Goal: Information Seeking & Learning: Learn about a topic

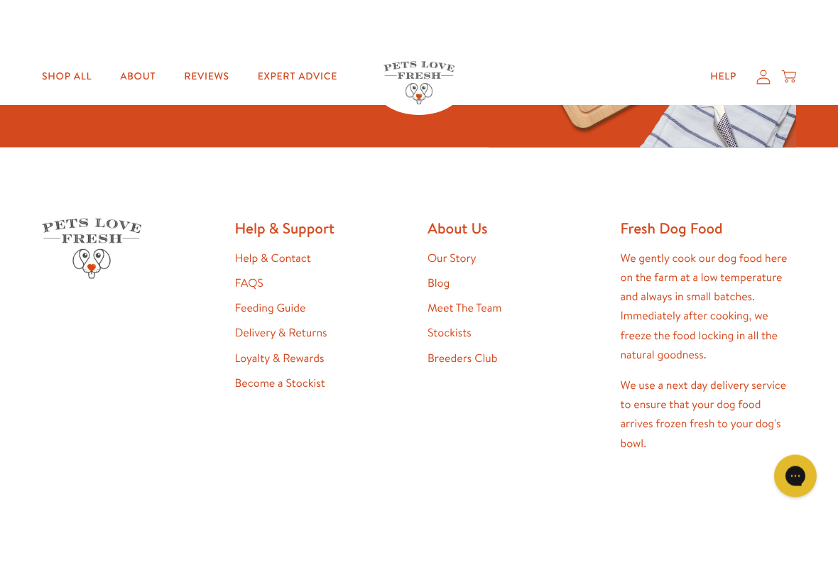
scroll to position [2626, 0]
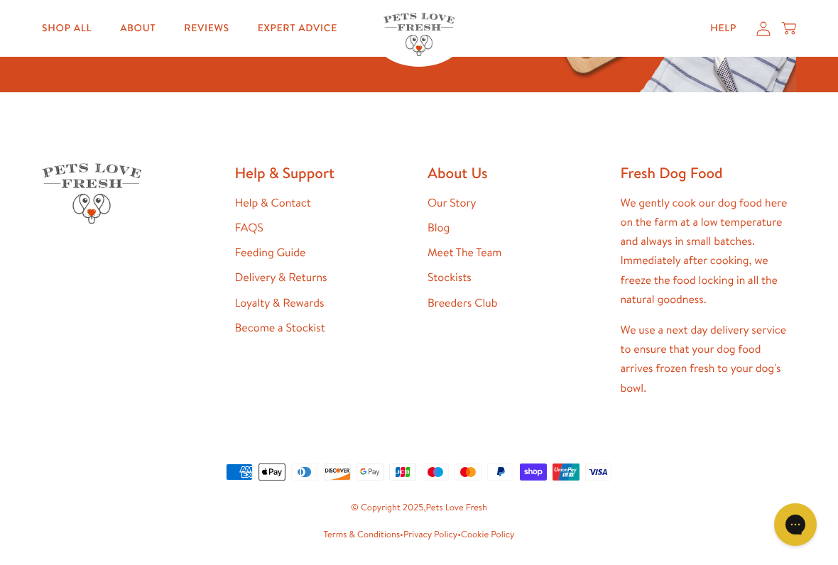
click at [448, 276] on link "Stockists" at bounding box center [449, 278] width 44 height 16
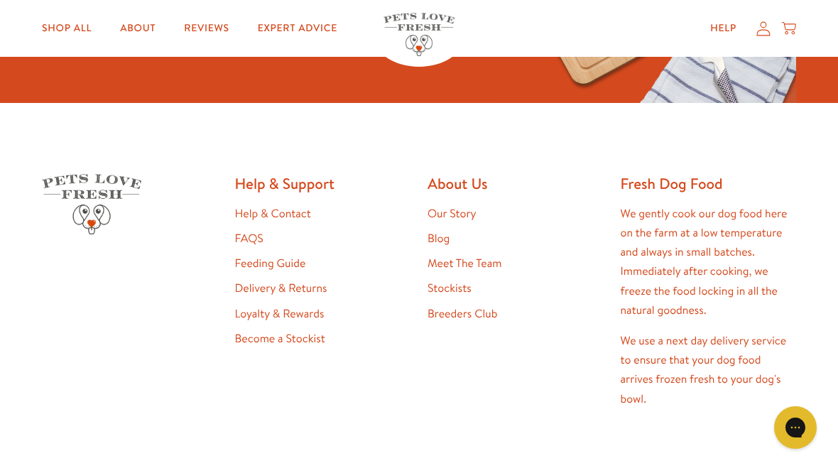
scroll to position [2615, 0]
click at [278, 261] on link "Feeding Guide" at bounding box center [270, 264] width 71 height 16
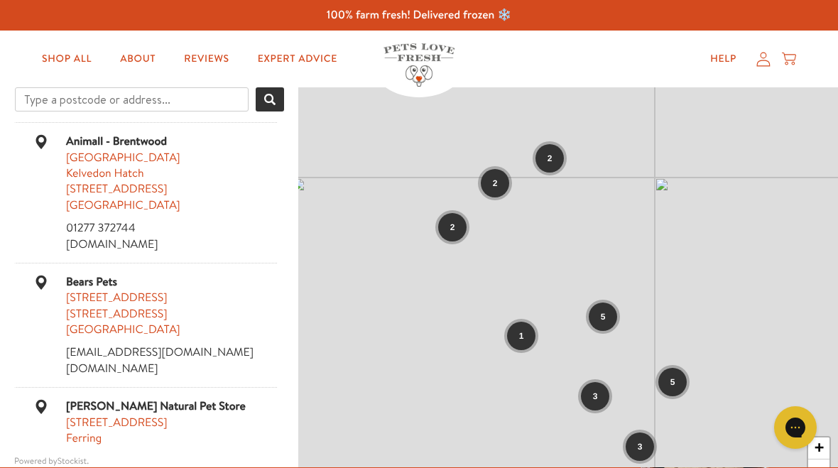
click at [496, 179] on span "2" at bounding box center [495, 183] width 5 height 13
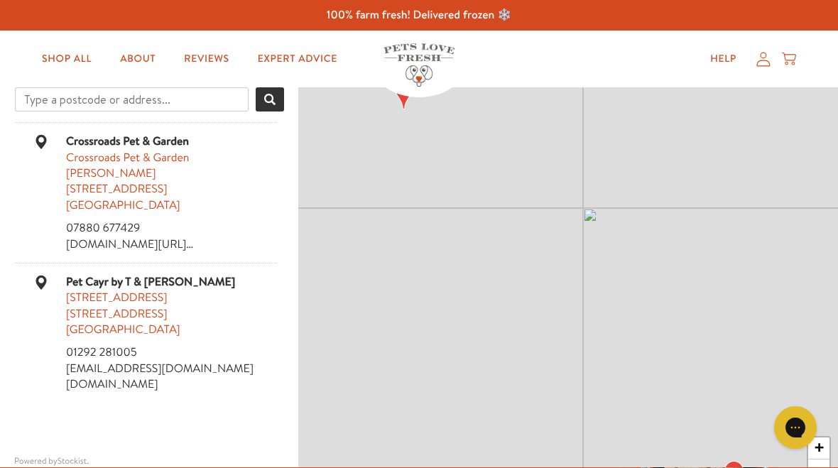
click at [128, 302] on div "20 Back Main St" at bounding box center [171, 298] width 211 height 16
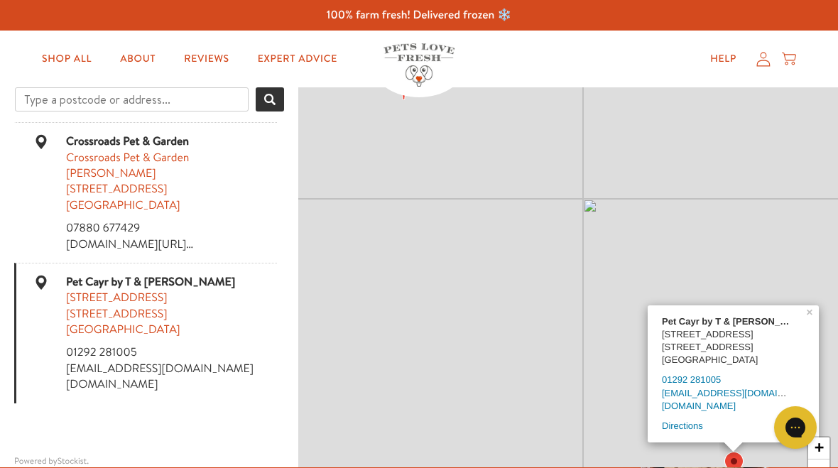
click at [569, 378] on div "Pet Cayr by T & G Hutchison 20 Back Main St Ayr, Ayshire KA8 8DB Scotland 01292…" at bounding box center [568, 300] width 540 height 426
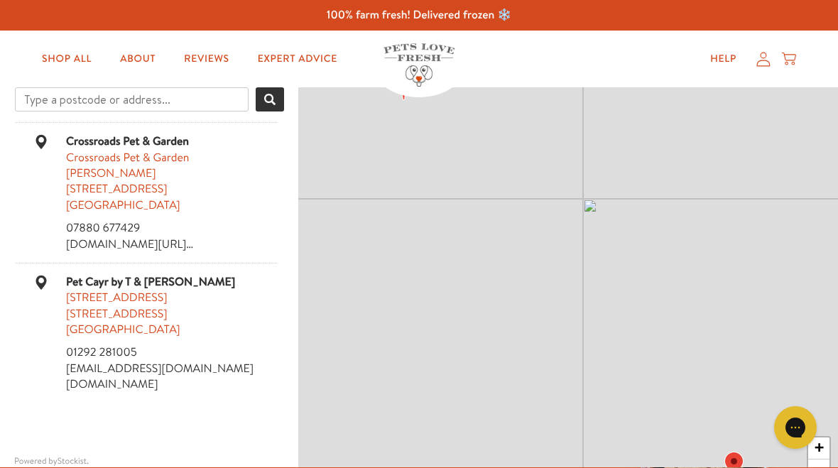
scroll to position [45, 0]
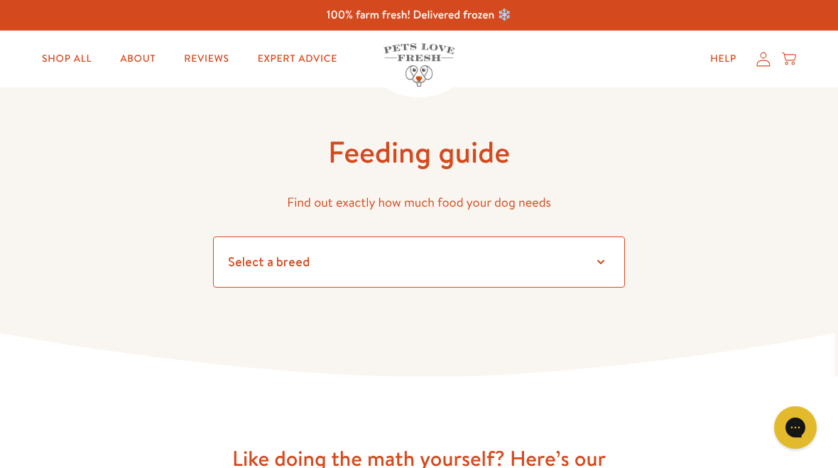
click at [601, 261] on select "Select a breed Affenpinscher Afghan hound Airedale terrier Akita Alaskan Malamu…" at bounding box center [419, 261] width 412 height 51
select select "8"
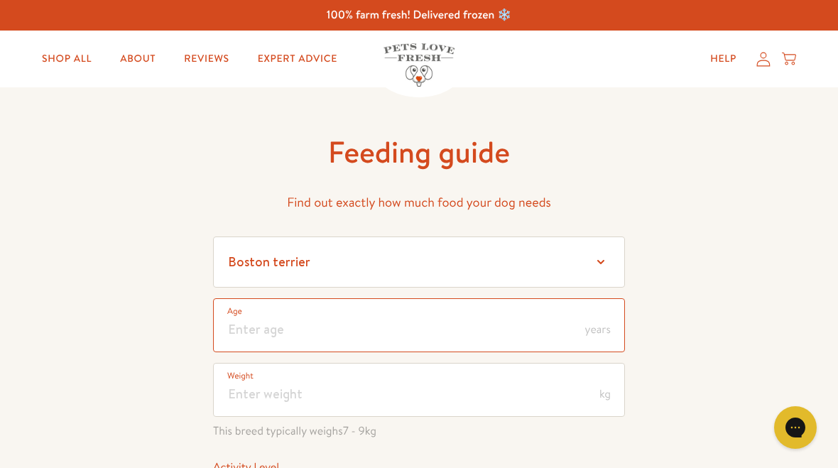
click at [417, 332] on input "number" at bounding box center [419, 325] width 412 height 54
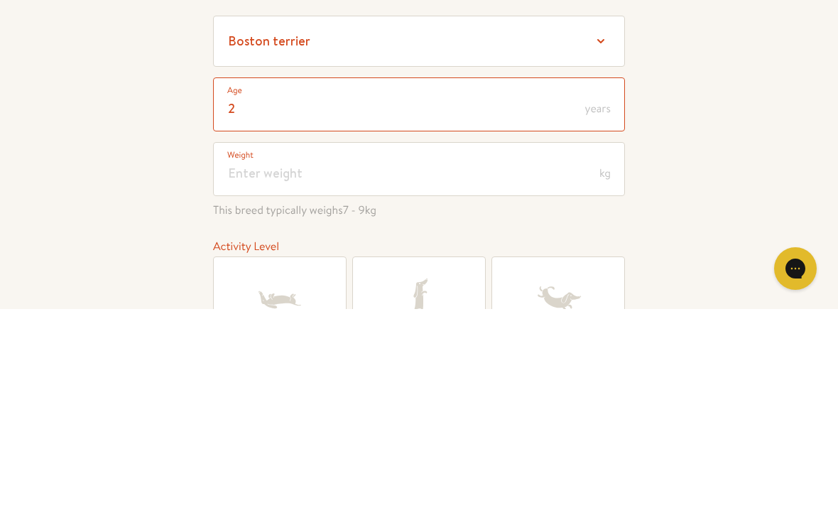
type input "2"
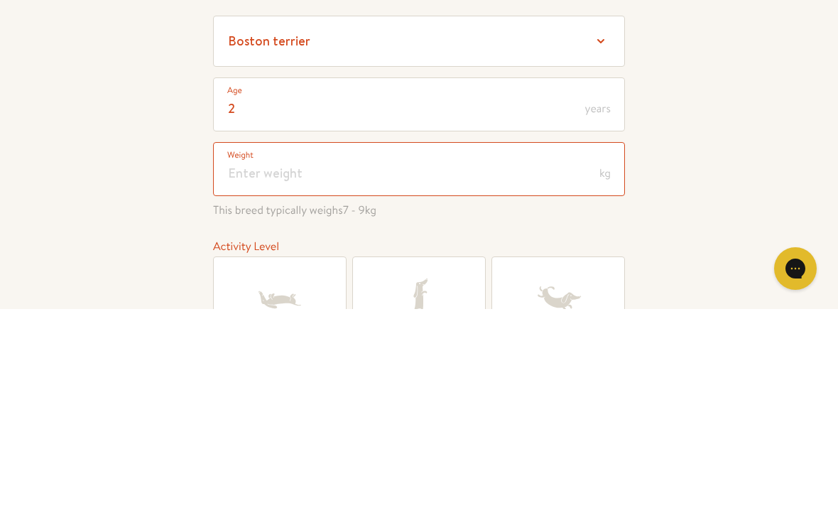
click at [324, 363] on input "number" at bounding box center [419, 390] width 412 height 54
type input "8.5"
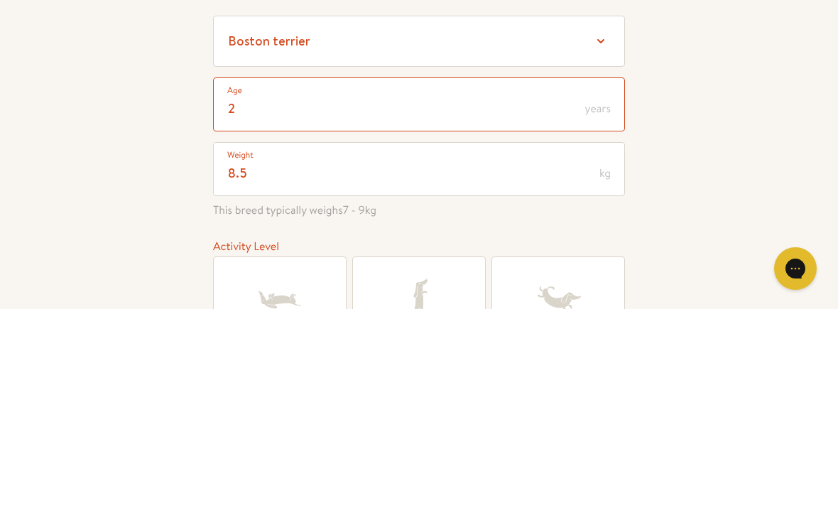
click at [250, 298] on input "2" at bounding box center [419, 325] width 412 height 54
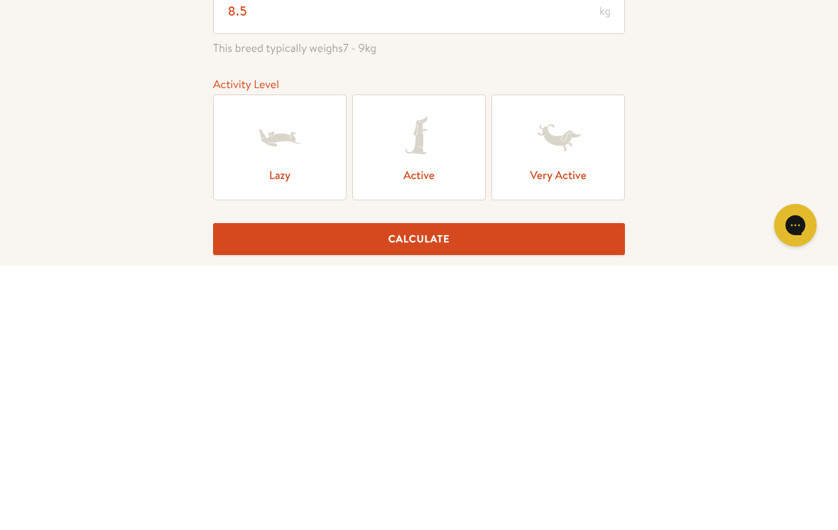
click at [434, 373] on icon at bounding box center [418, 401] width 57 height 57
click at [0, 0] on input "Active" at bounding box center [0, 0] width 0 height 0
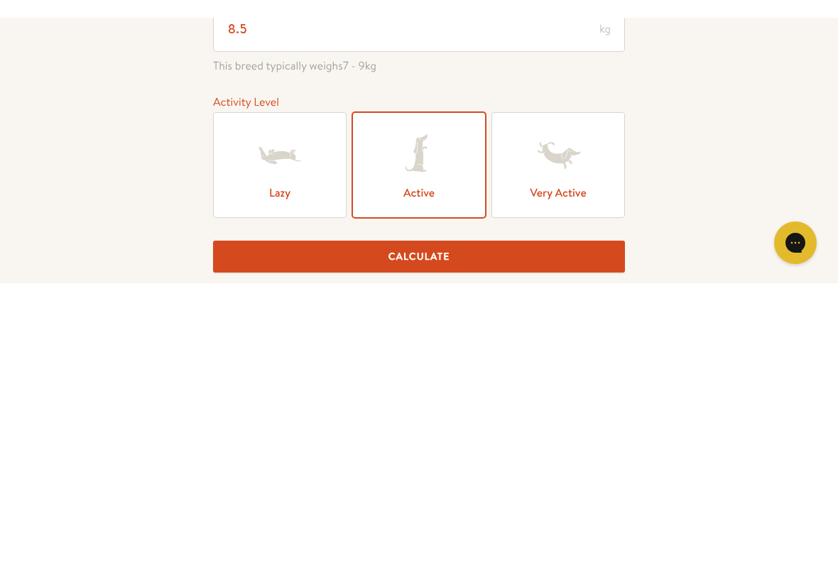
scroll to position [383, 0]
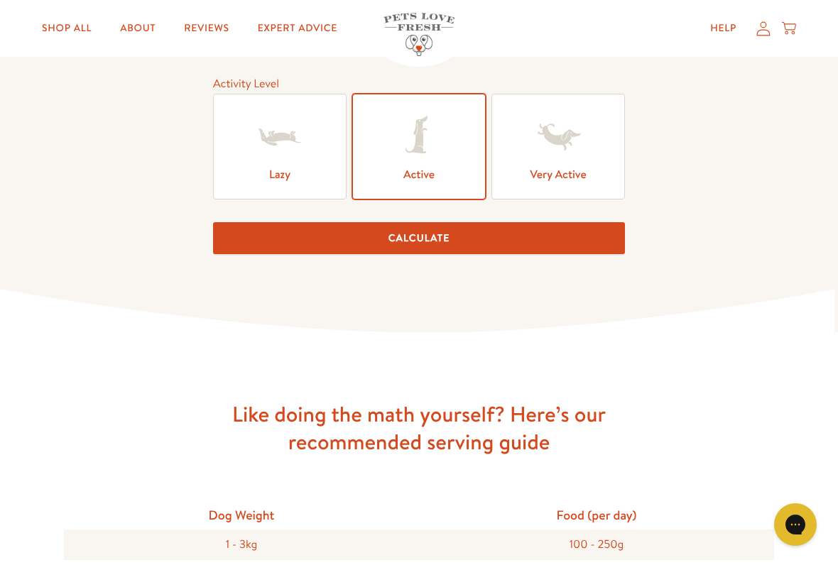
click at [428, 245] on button "Calculate" at bounding box center [419, 238] width 412 height 32
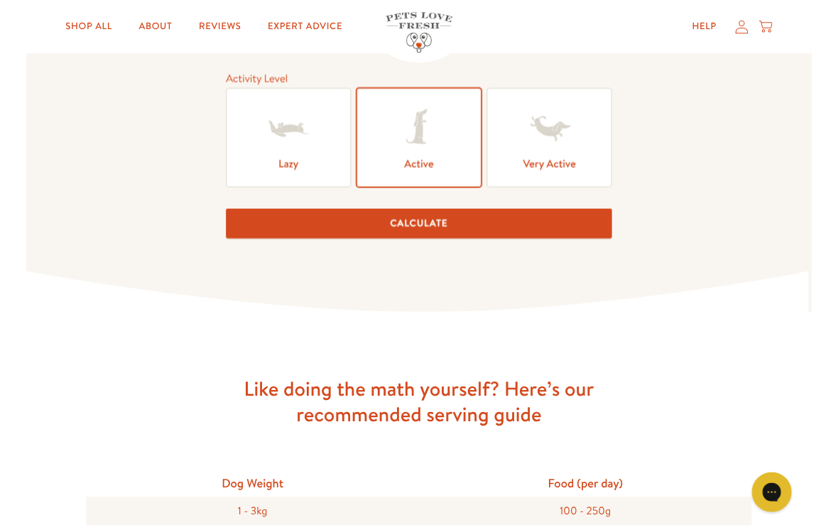
scroll to position [192, 0]
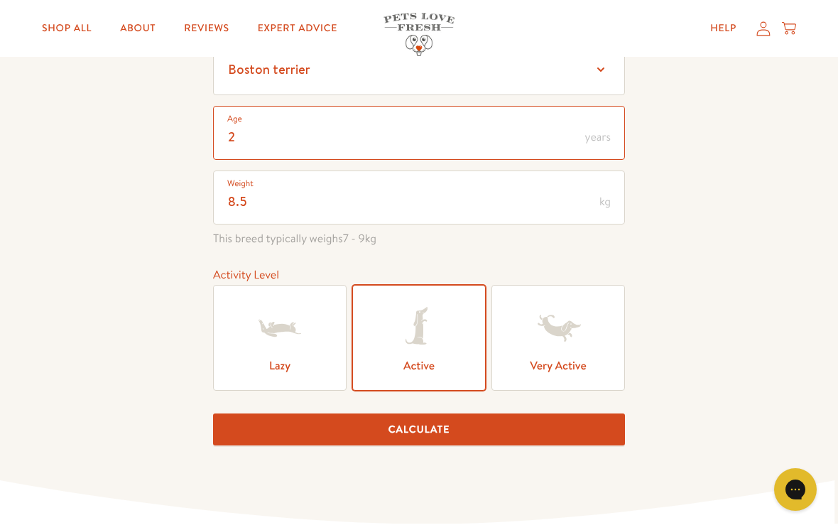
type input "2"
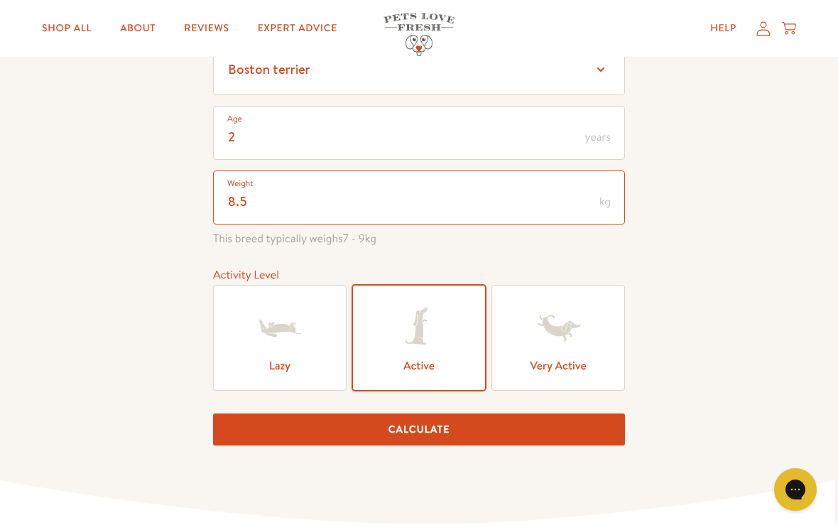
click at [285, 200] on input "8.5" at bounding box center [419, 197] width 412 height 54
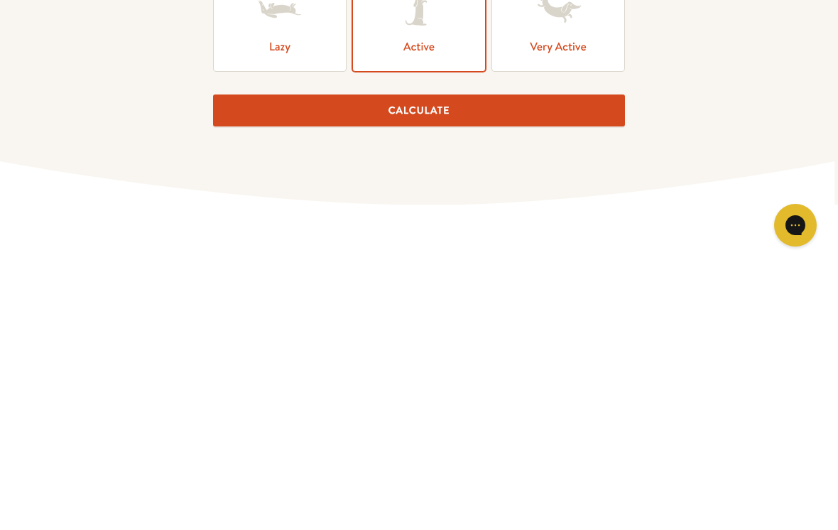
scroll to position [248, 0]
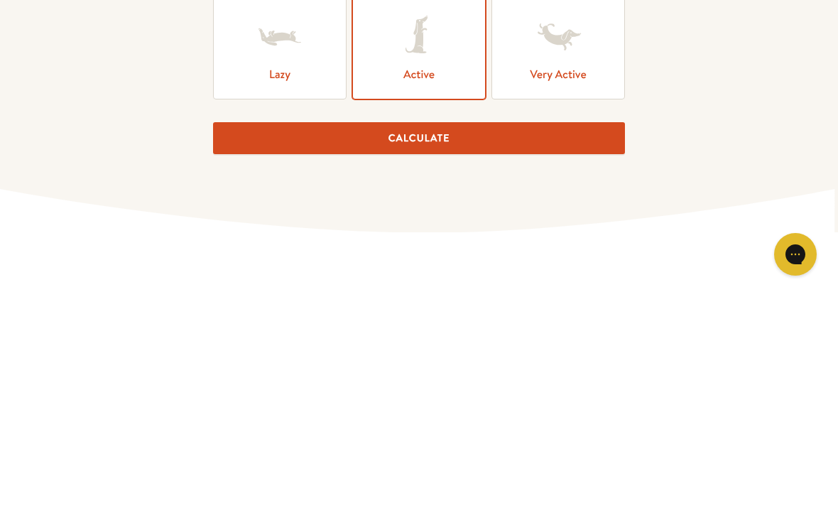
type input "8"
click at [422, 357] on button "Calculate" at bounding box center [419, 373] width 412 height 32
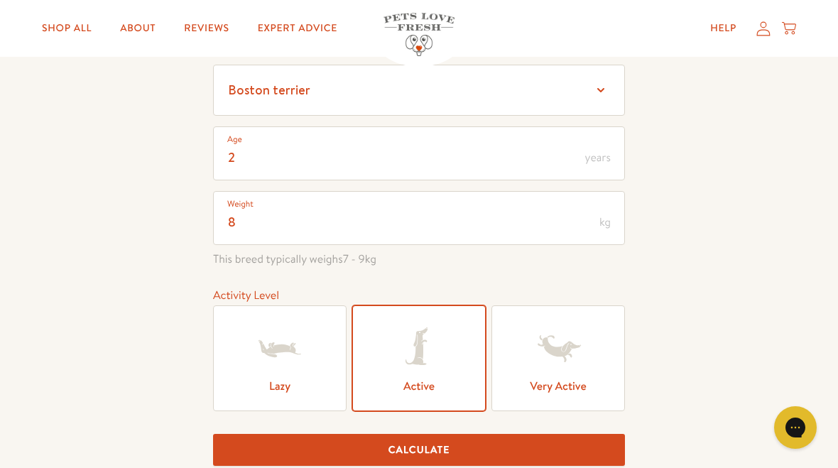
scroll to position [0, 0]
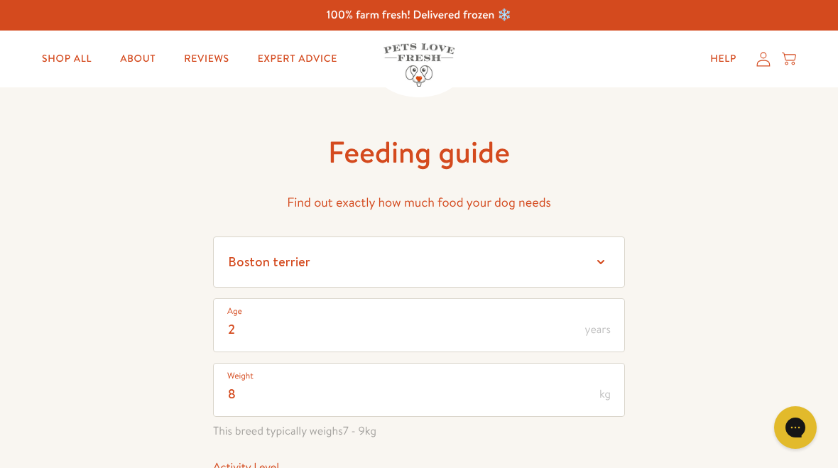
click at [92, 51] on link "Shop All" at bounding box center [67, 59] width 72 height 28
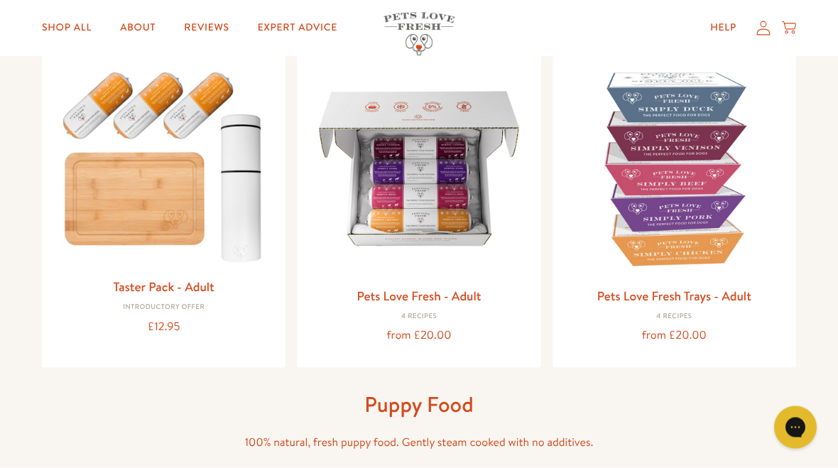
scroll to position [170, 0]
click at [674, 288] on link "Pets Love Fresh Trays - Adult" at bounding box center [674, 295] width 154 height 18
click at [133, 196] on img at bounding box center [163, 164] width 221 height 212
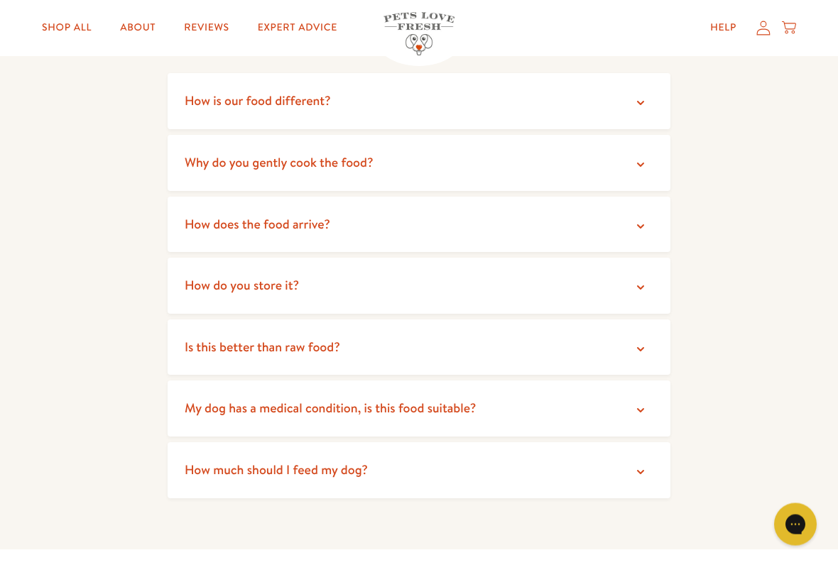
scroll to position [2524, 0]
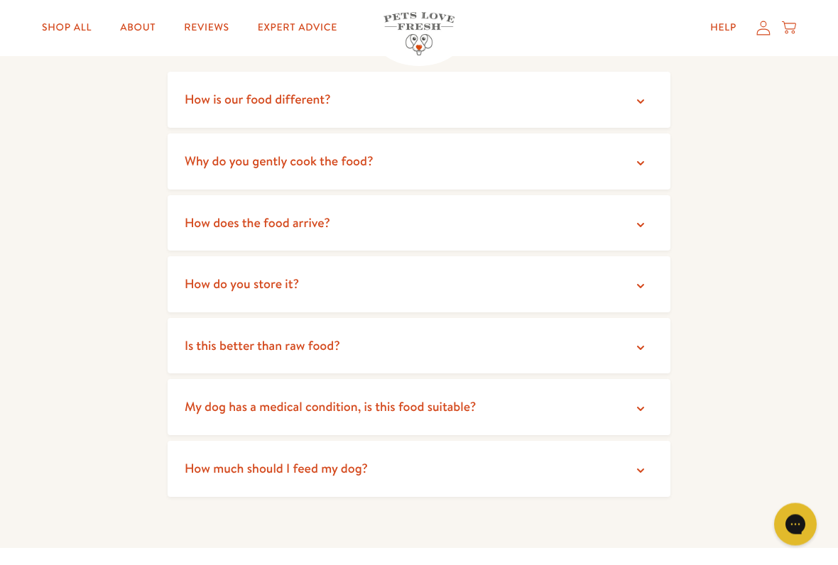
click at [644, 341] on icon at bounding box center [640, 348] width 14 height 14
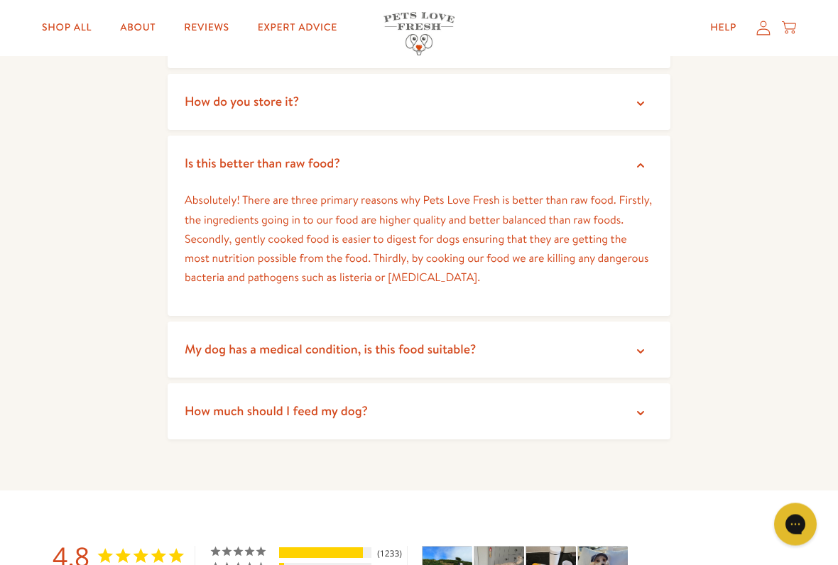
scroll to position [2706, 0]
click at [650, 334] on summary "My dog has a medical condition, is this food suitable?" at bounding box center [419, 350] width 503 height 56
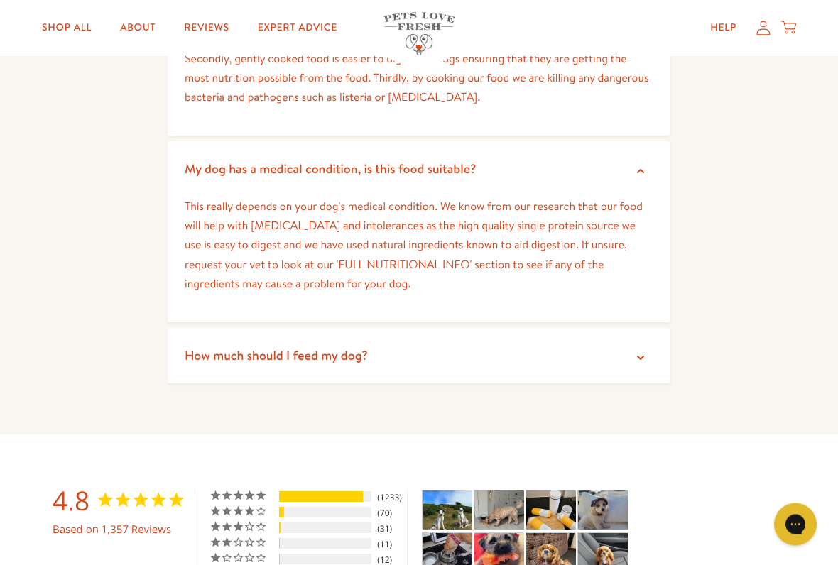
scroll to position [2893, 0]
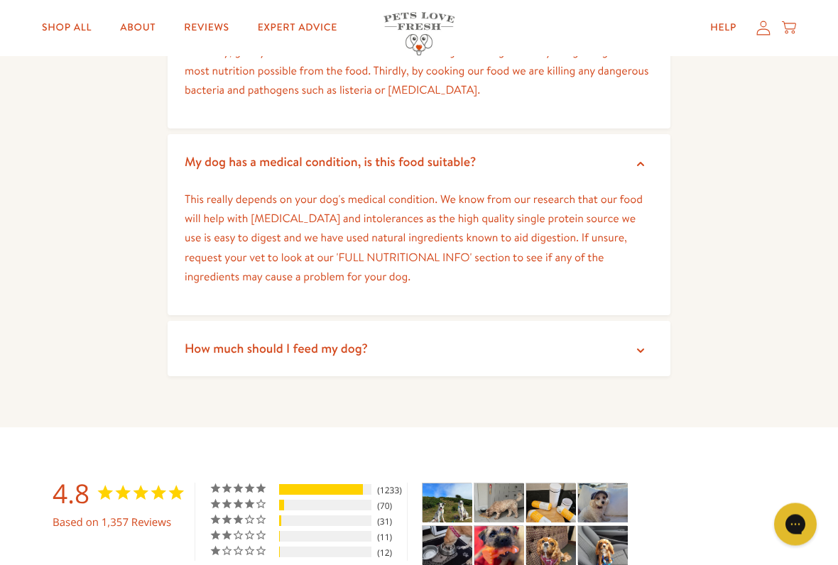
click at [650, 339] on summary "How much should I feed my dog?" at bounding box center [419, 350] width 503 height 56
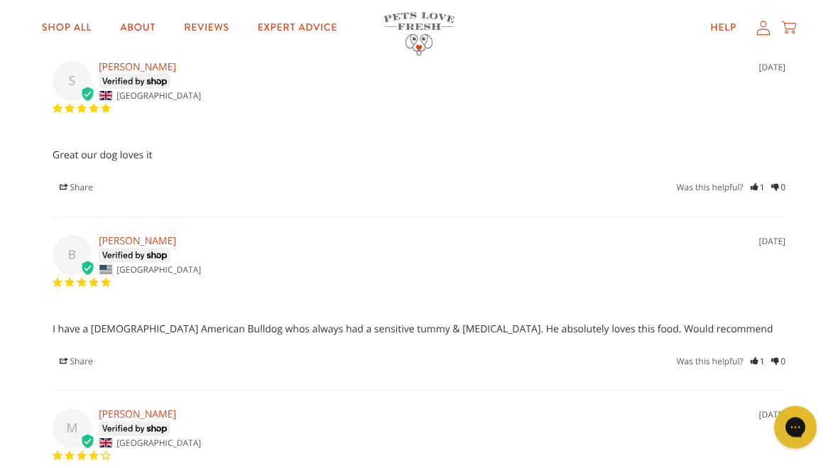
scroll to position [4161, 0]
